Goal: Information Seeking & Learning: Learn about a topic

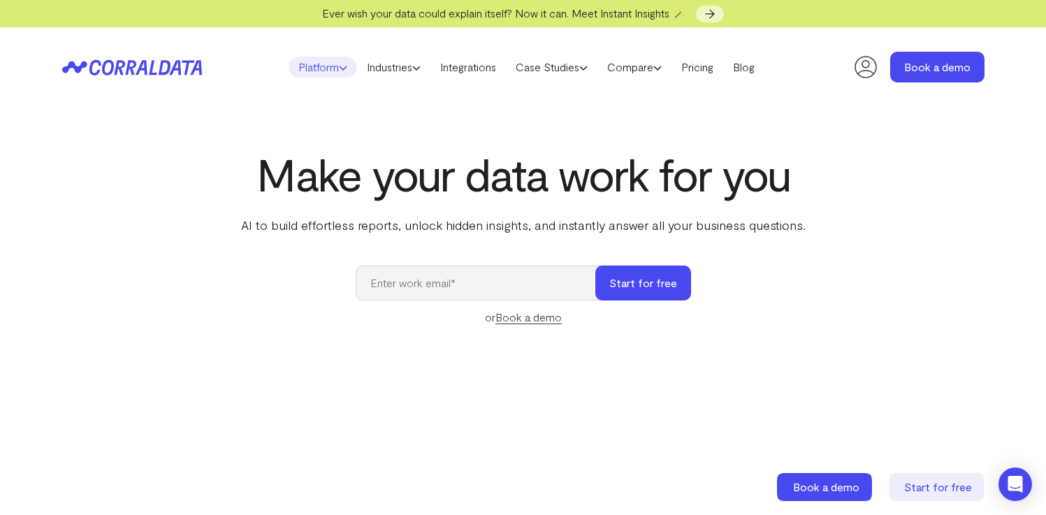
click at [320, 66] on link "Platform" at bounding box center [323, 67] width 68 height 21
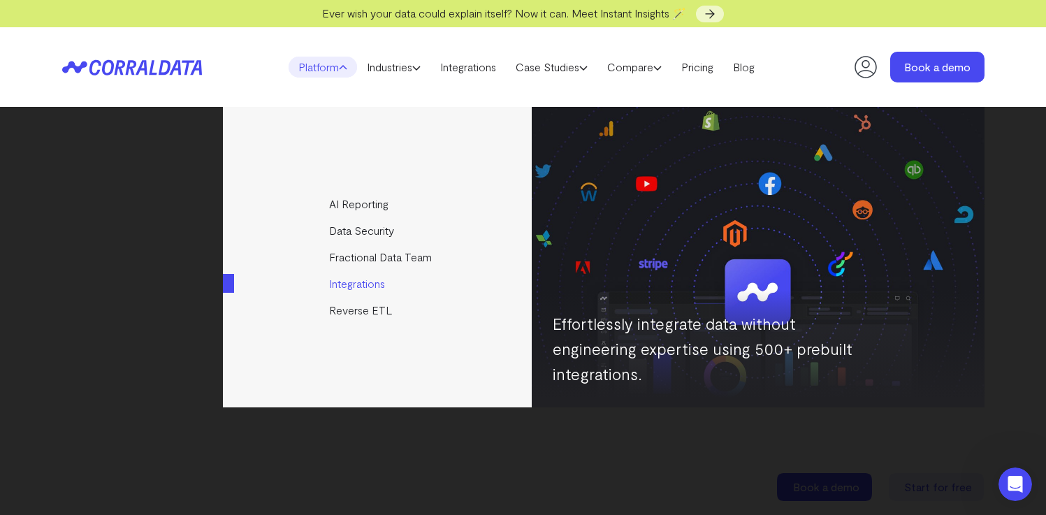
click at [366, 281] on link "Integrations" at bounding box center [378, 283] width 311 height 27
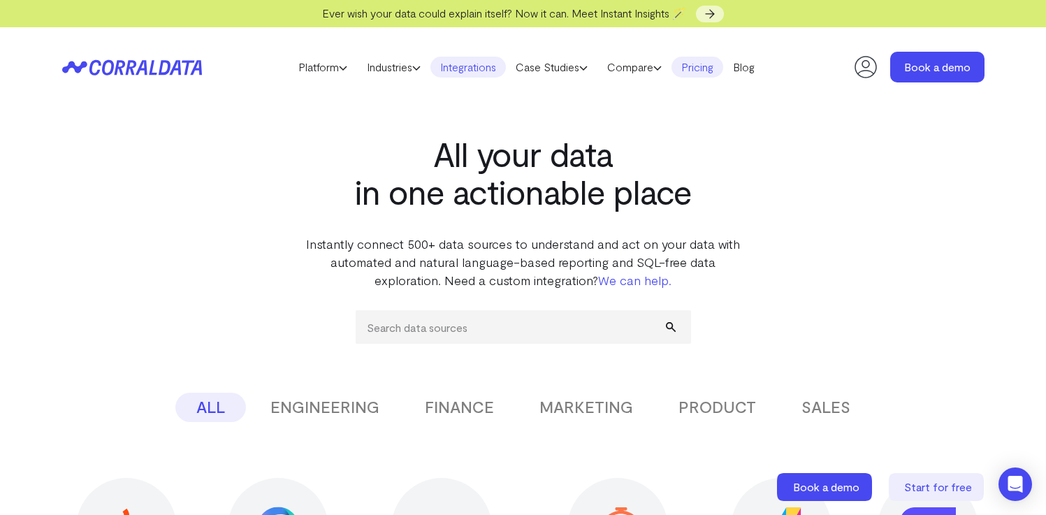
click at [700, 61] on link "Pricing" at bounding box center [697, 67] width 52 height 21
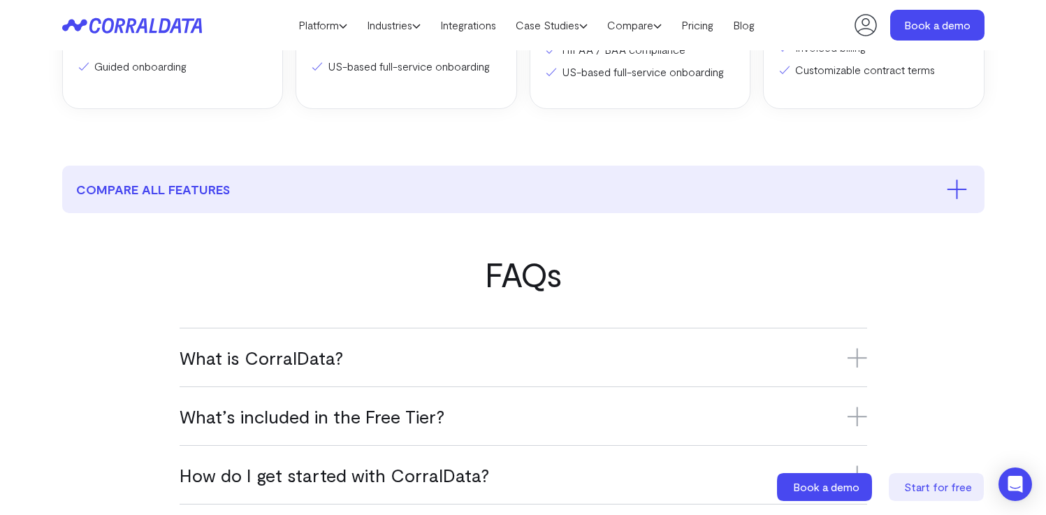
scroll to position [631, 0]
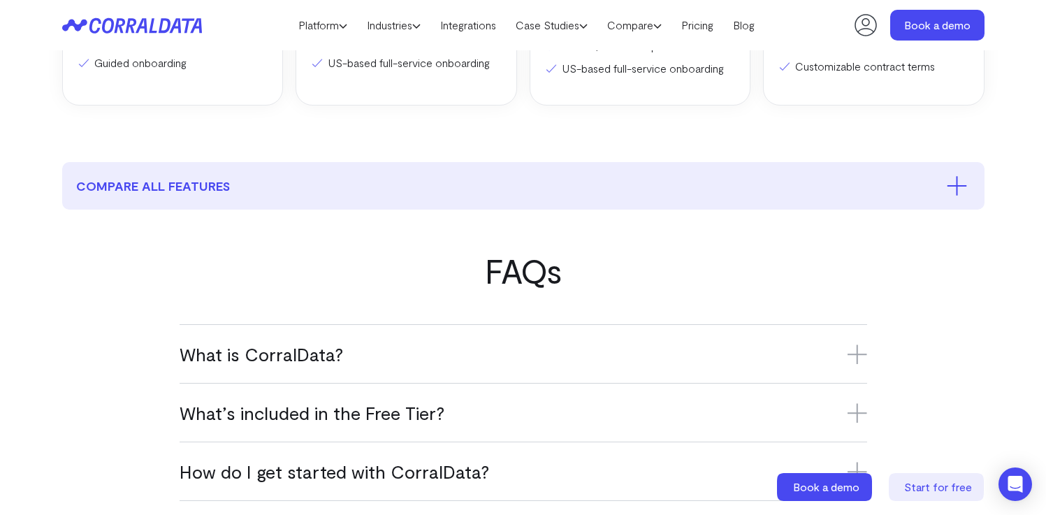
click at [802, 353] on h3 "What is CorralData?" at bounding box center [523, 353] width 687 height 23
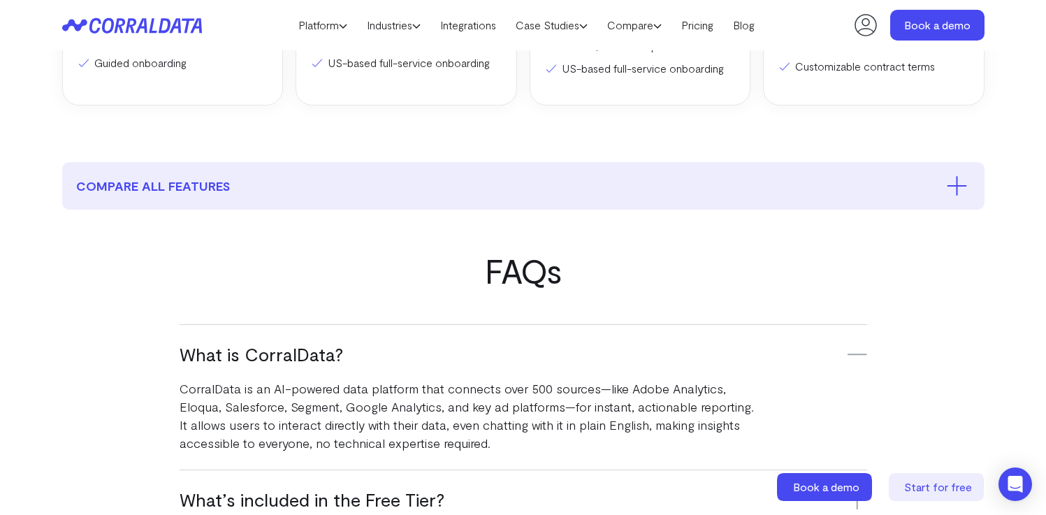
click at [802, 353] on h3 "What is CorralData?" at bounding box center [523, 353] width 687 height 23
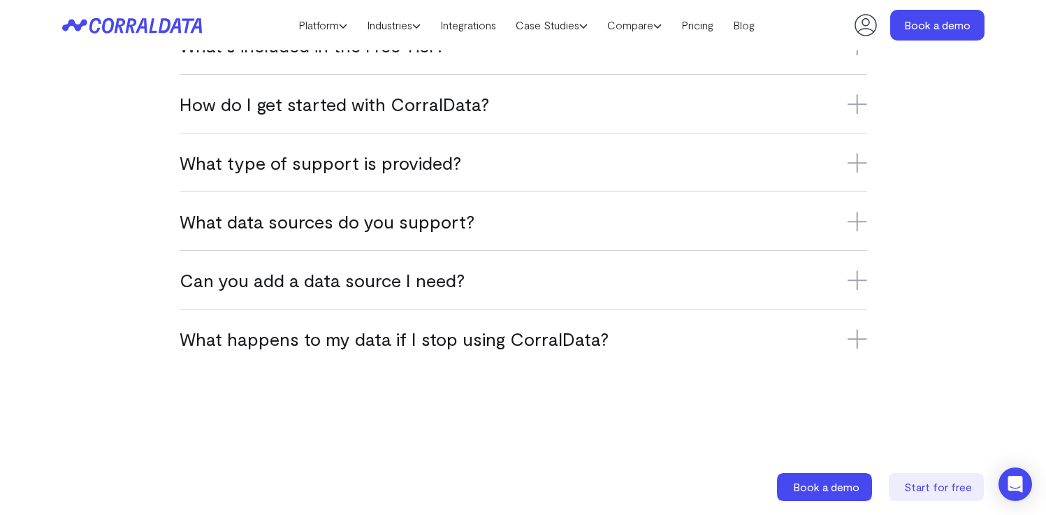
scroll to position [998, 0]
click at [477, 238] on div "What data sources do you support? CorralData supports over 500 platforms, inclu…" at bounding box center [523, 221] width 687 height 59
click at [475, 227] on h3 "What data sources do you support?" at bounding box center [523, 221] width 687 height 23
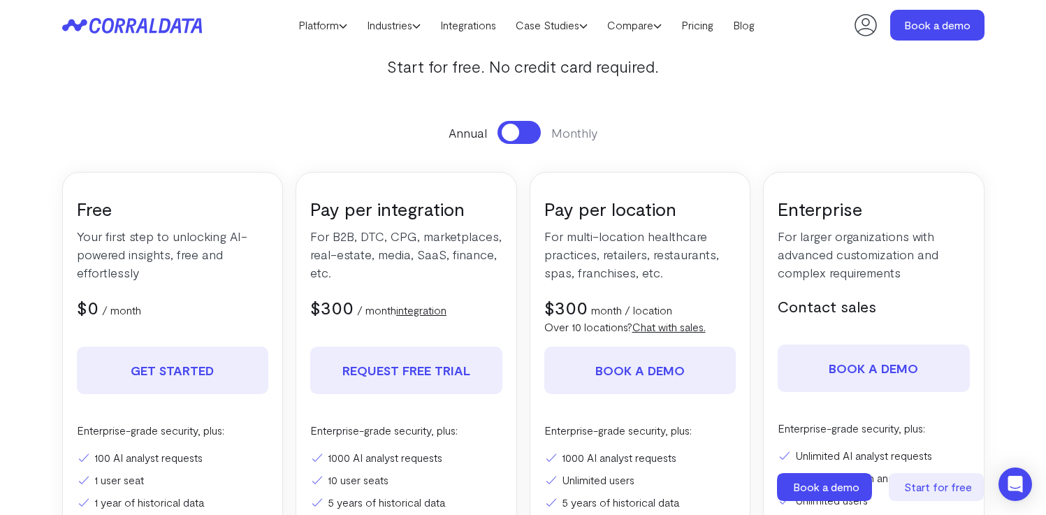
scroll to position [0, 0]
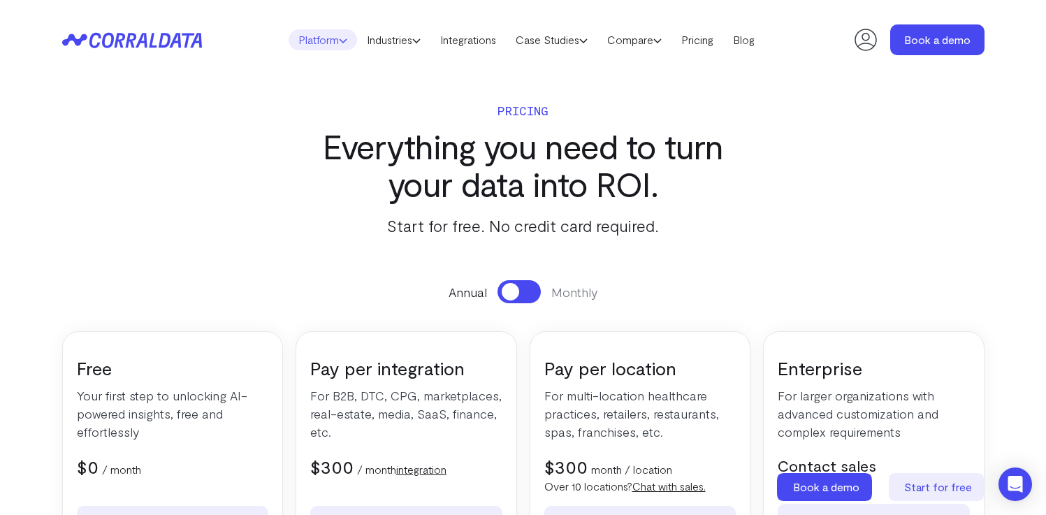
click at [330, 39] on link "Platform" at bounding box center [323, 39] width 68 height 21
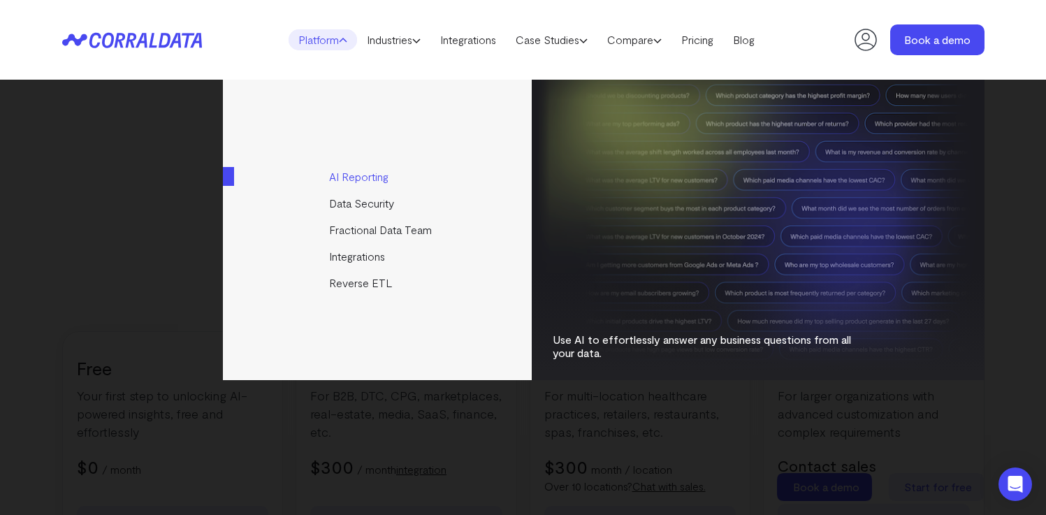
click at [357, 175] on link "AI Reporting" at bounding box center [378, 176] width 311 height 27
